Goal: Complete application form

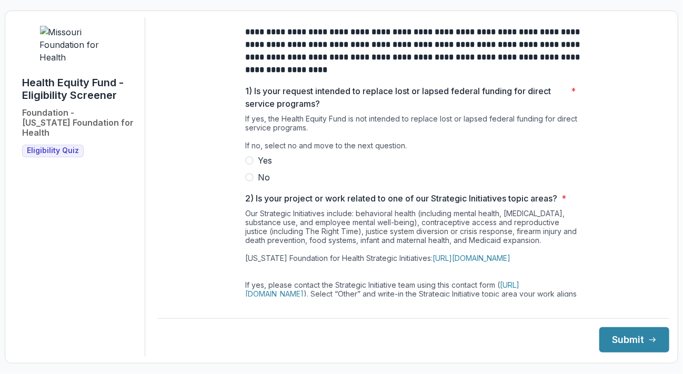
click at [245, 182] on span at bounding box center [249, 177] width 8 height 8
click at [410, 24] on div "**********" at bounding box center [413, 186] width 511 height 339
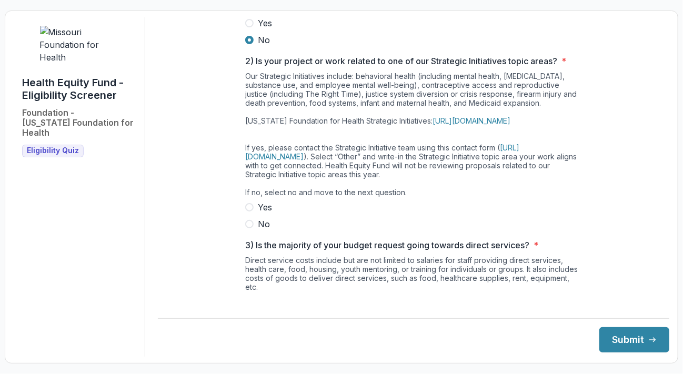
scroll to position [145, 0]
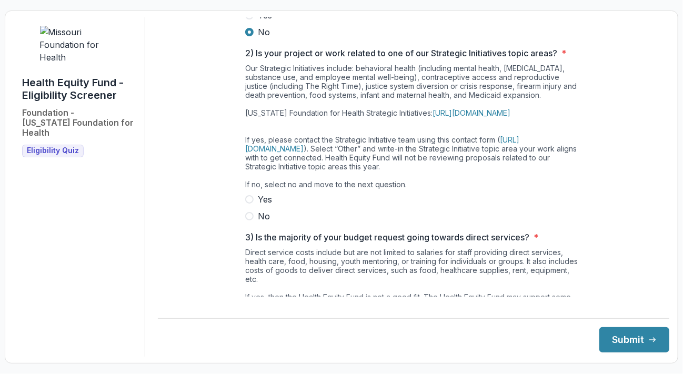
click at [245, 220] on span at bounding box center [249, 216] width 8 height 8
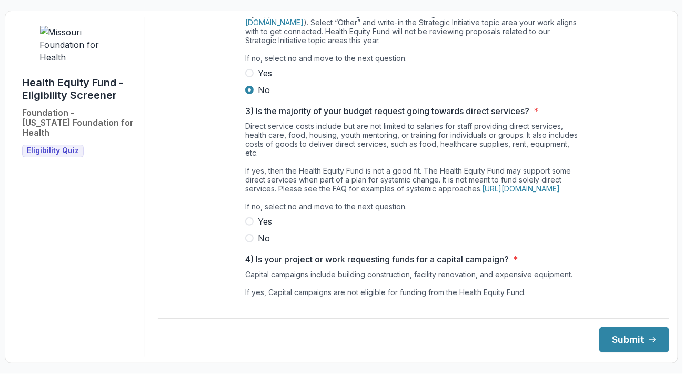
scroll to position [274, 0]
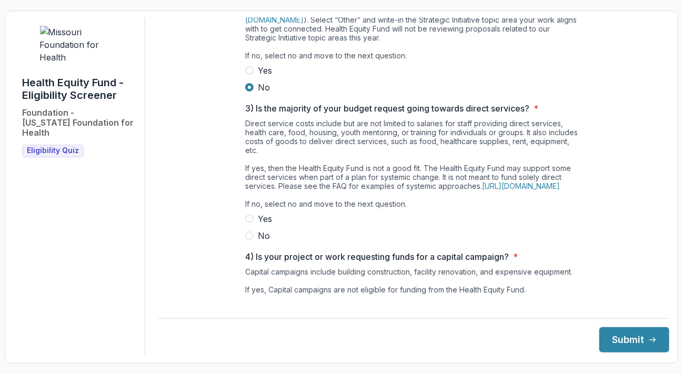
click at [245, 223] on span at bounding box center [249, 219] width 8 height 8
click at [313, 225] on label "Yes" at bounding box center [413, 219] width 337 height 13
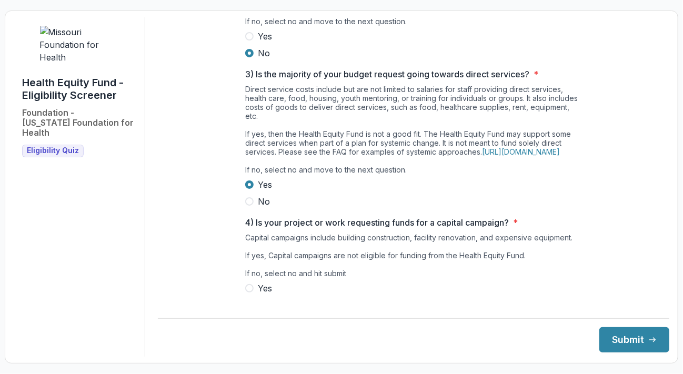
scroll to position [354, 0]
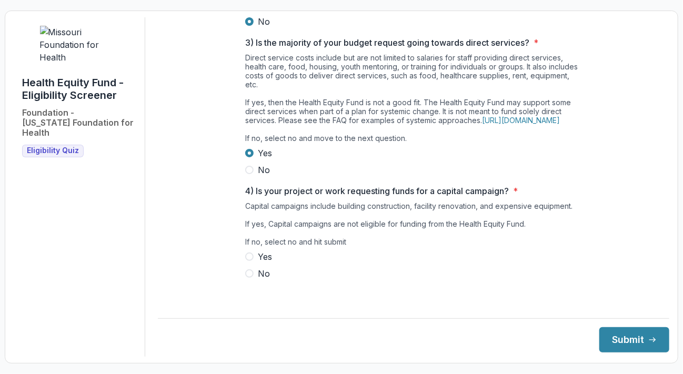
click at [245, 278] on span at bounding box center [249, 273] width 8 height 8
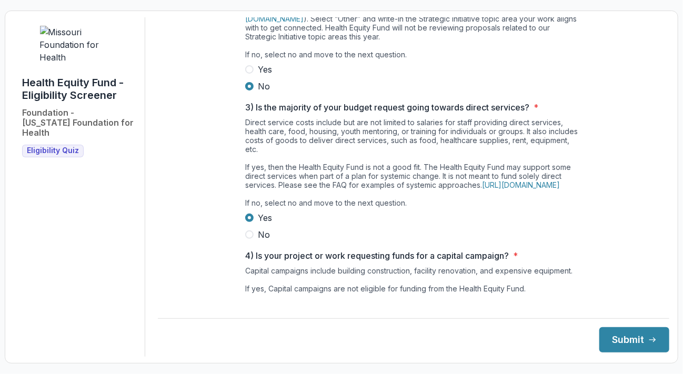
scroll to position [276, 0]
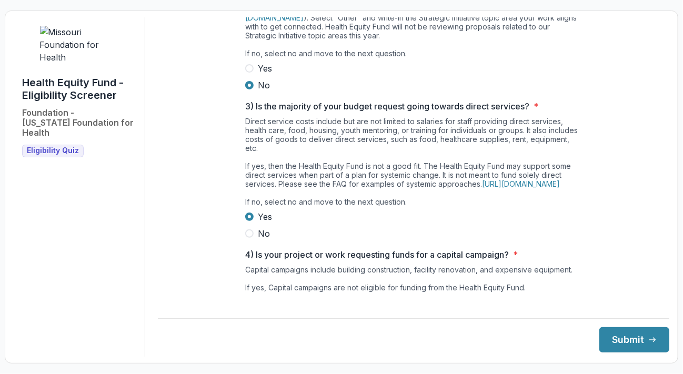
click at [245, 238] on span at bounding box center [249, 233] width 8 height 8
click at [628, 343] on button "Submit" at bounding box center [634, 339] width 70 height 25
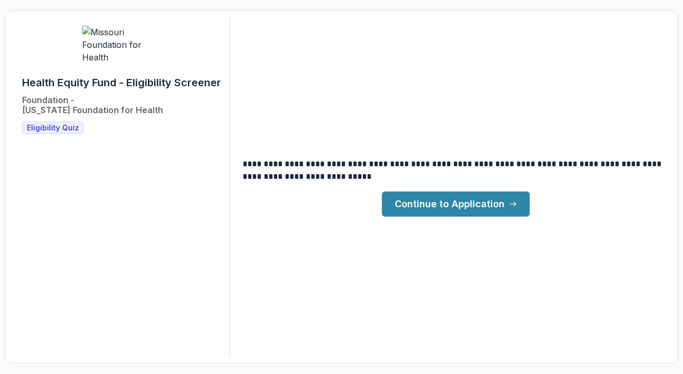
click at [446, 199] on link "Continue to Application" at bounding box center [456, 204] width 148 height 25
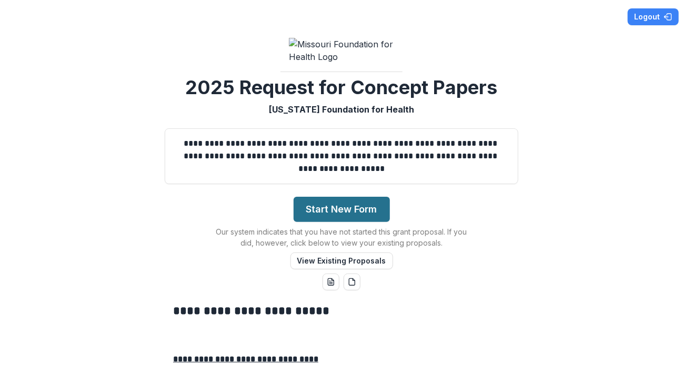
click at [319, 222] on button "Start New Form" at bounding box center [342, 209] width 96 height 25
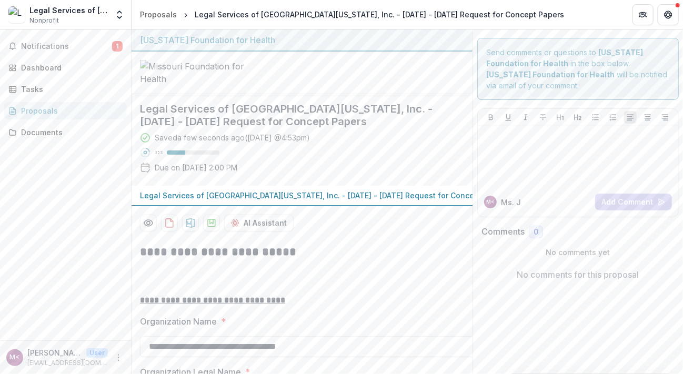
click at [682, 22] on header "Proposals Legal Services of [GEOGRAPHIC_DATA][US_STATE], Inc. - [DATE] - [DATE]…" at bounding box center [407, 14] width 551 height 29
click at [481, 91] on div "Send comments or questions to [US_STATE] Foundation for Health in the box below…" at bounding box center [578, 69] width 202 height 62
